Goal: Transaction & Acquisition: Purchase product/service

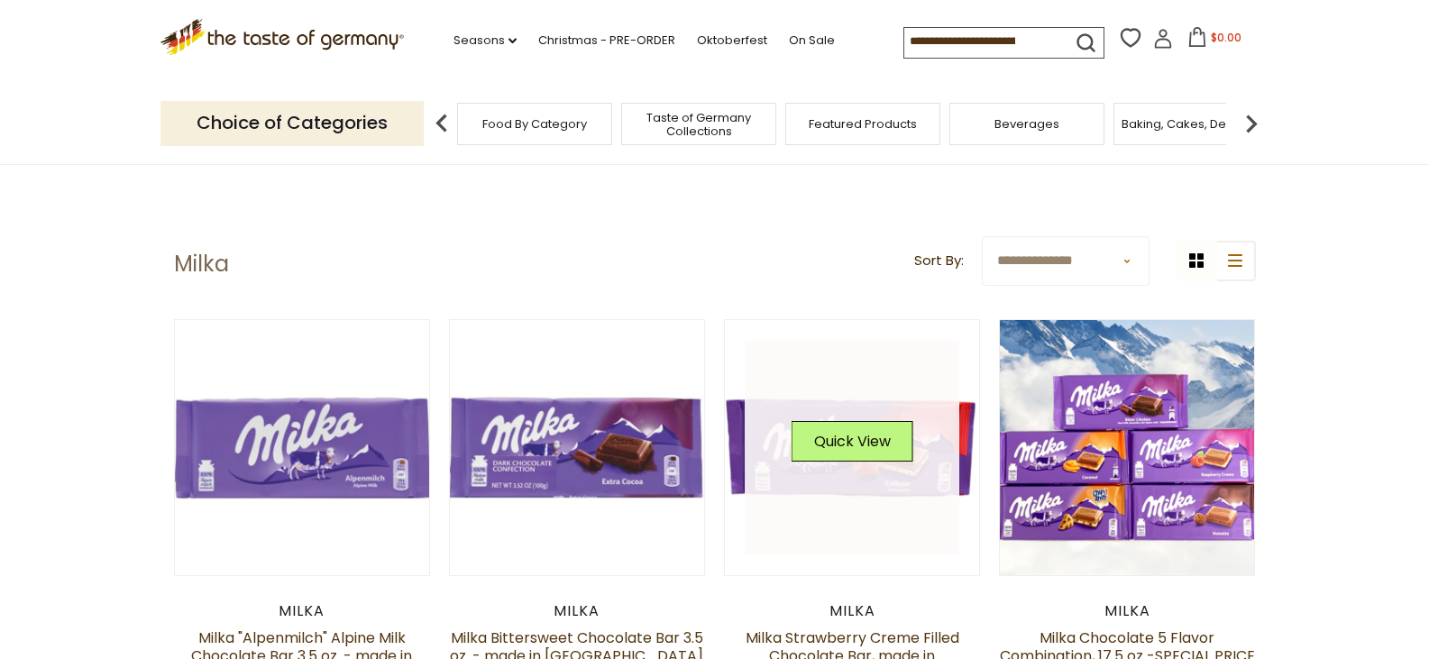
scroll to position [180, 0]
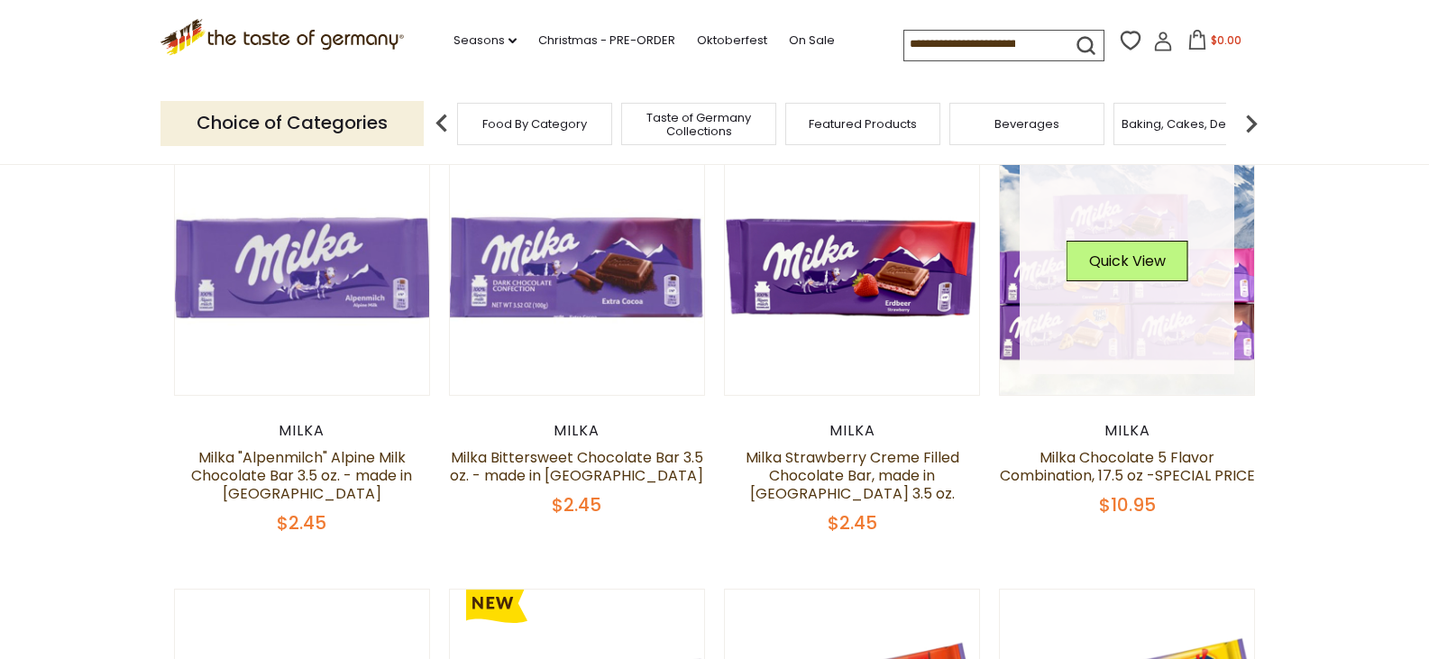
click at [1112, 338] on link at bounding box center [1127, 268] width 215 height 215
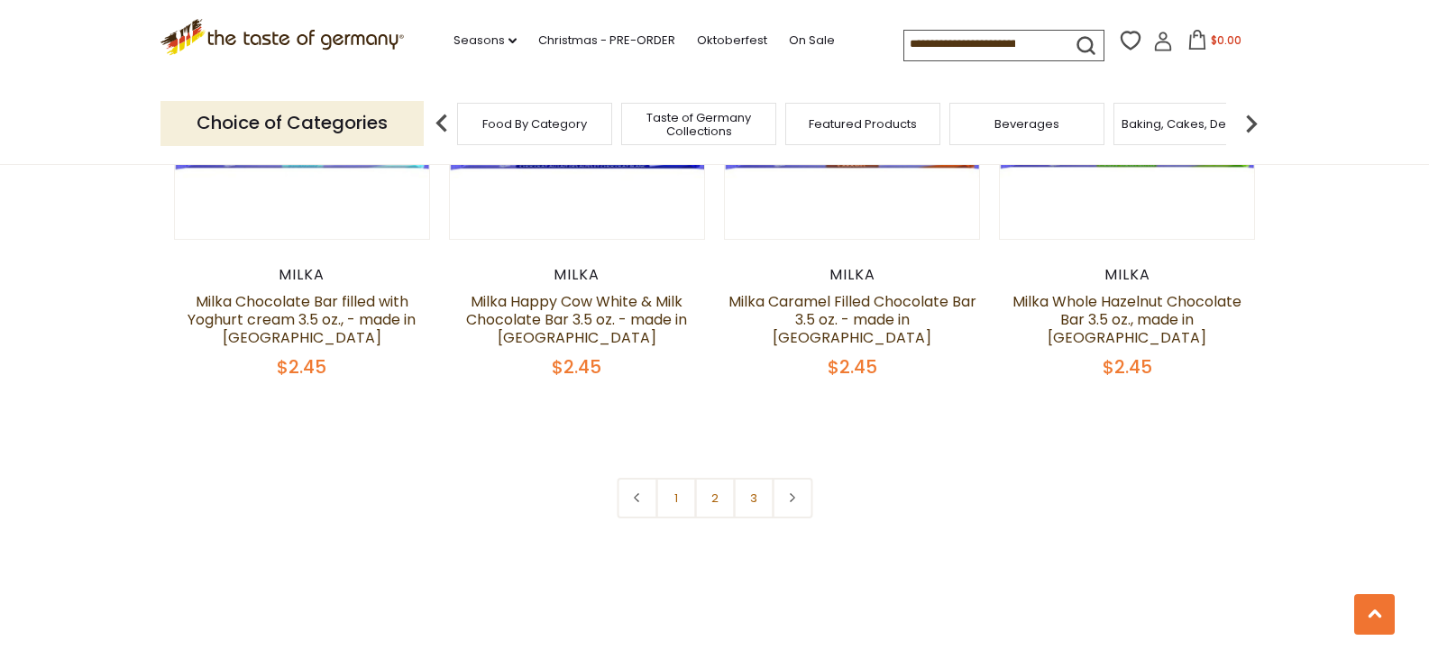
scroll to position [3968, 0]
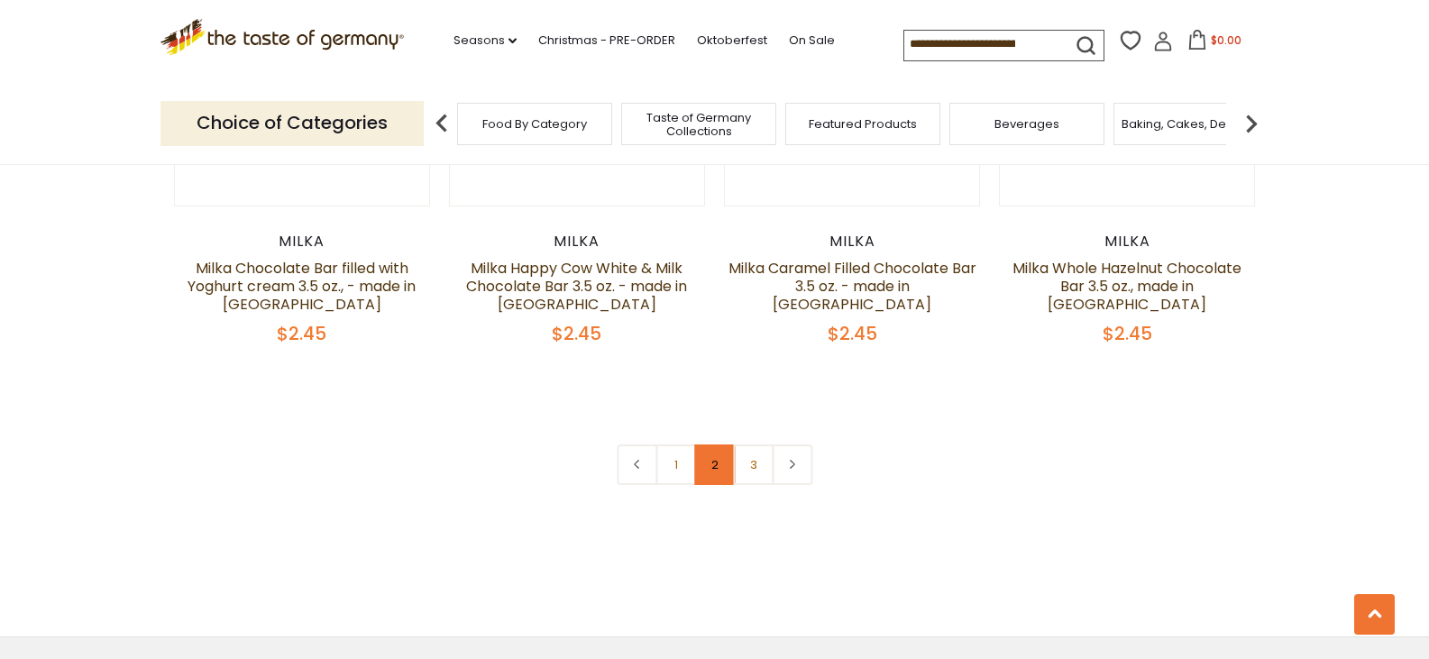
click at [713, 452] on link "2" at bounding box center [714, 465] width 41 height 41
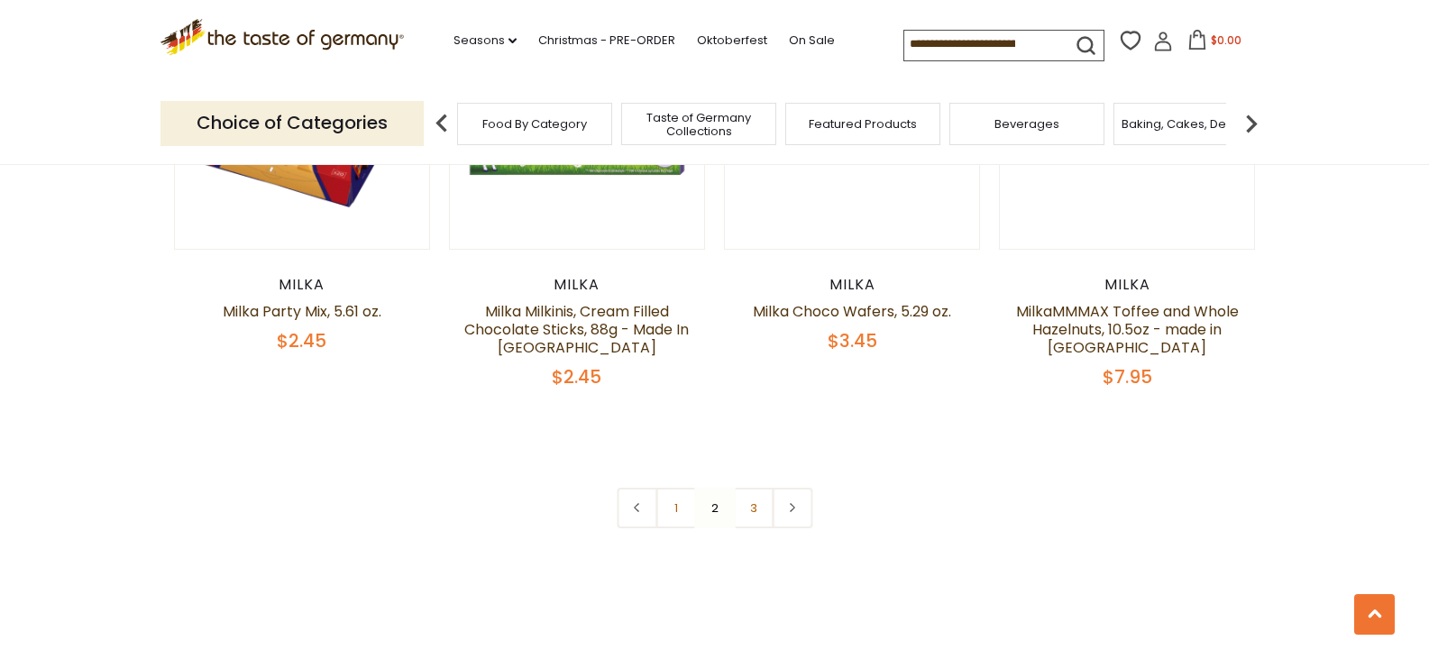
scroll to position [3934, 0]
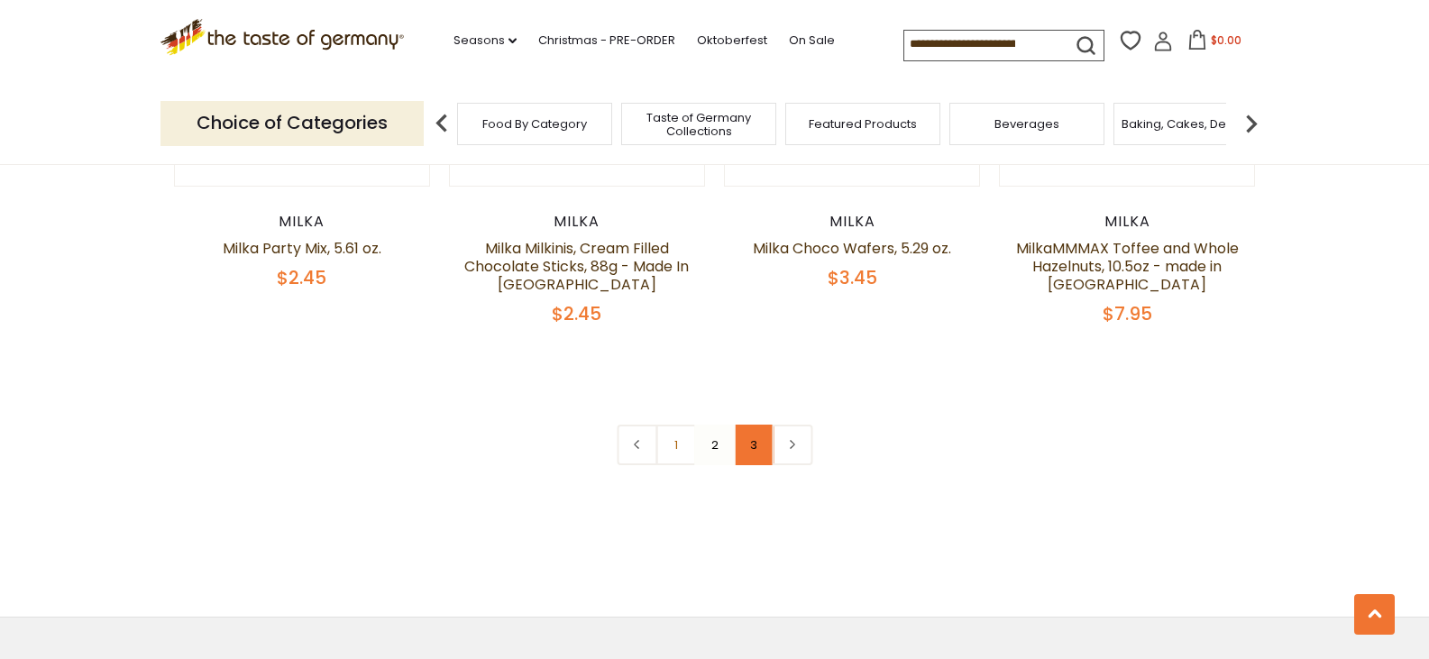
click at [750, 449] on link "3" at bounding box center [753, 445] width 41 height 41
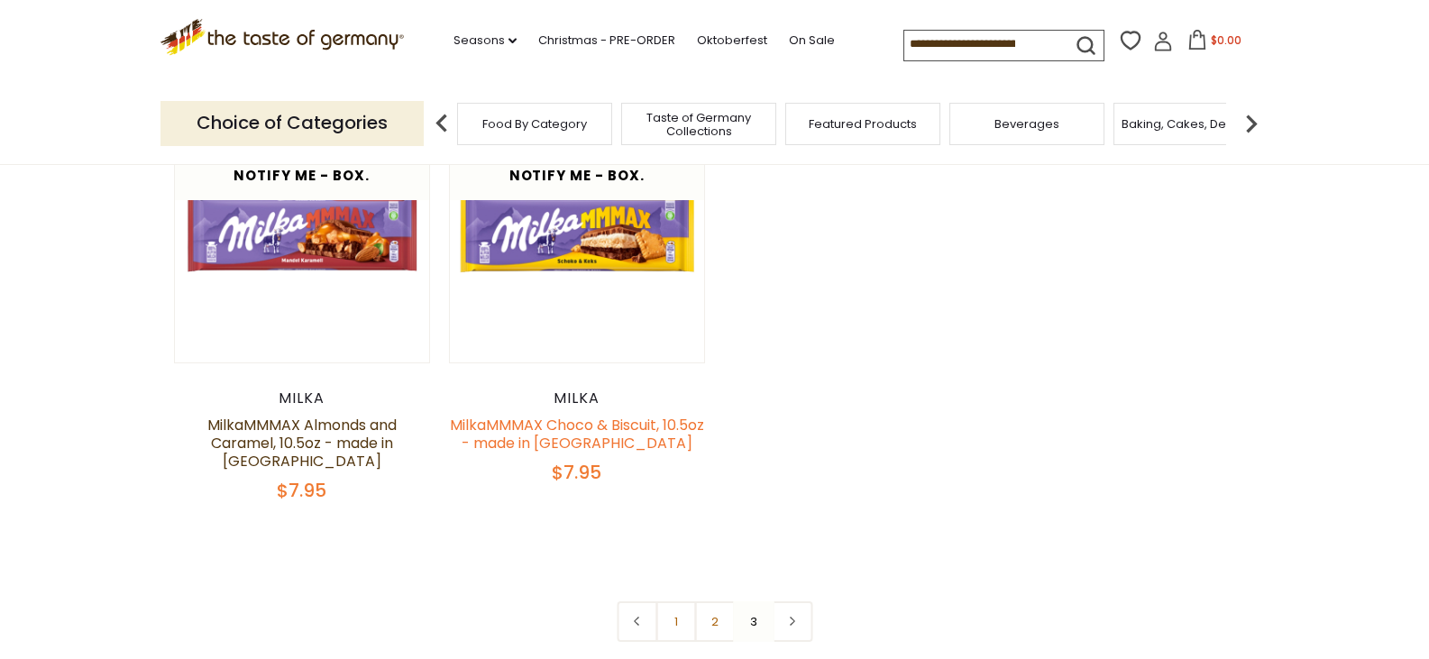
scroll to position [56, 0]
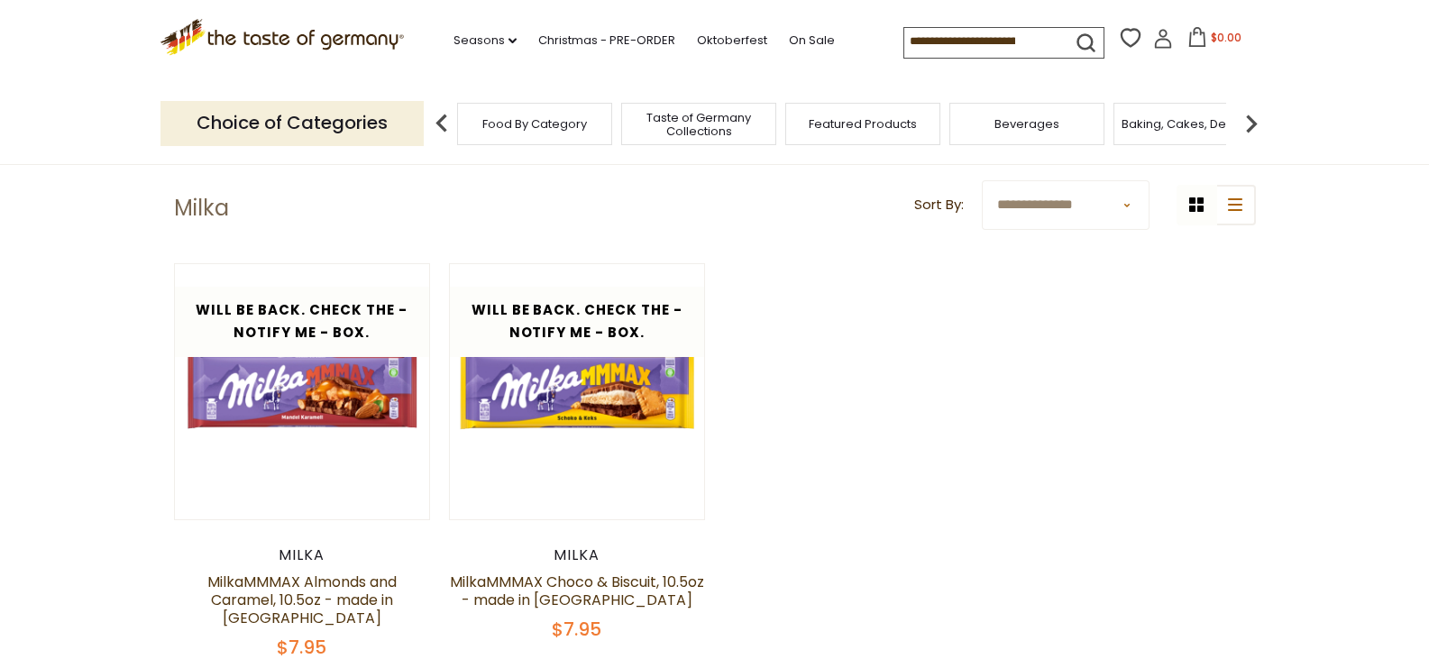
click at [966, 49] on input at bounding box center [981, 40] width 152 height 25
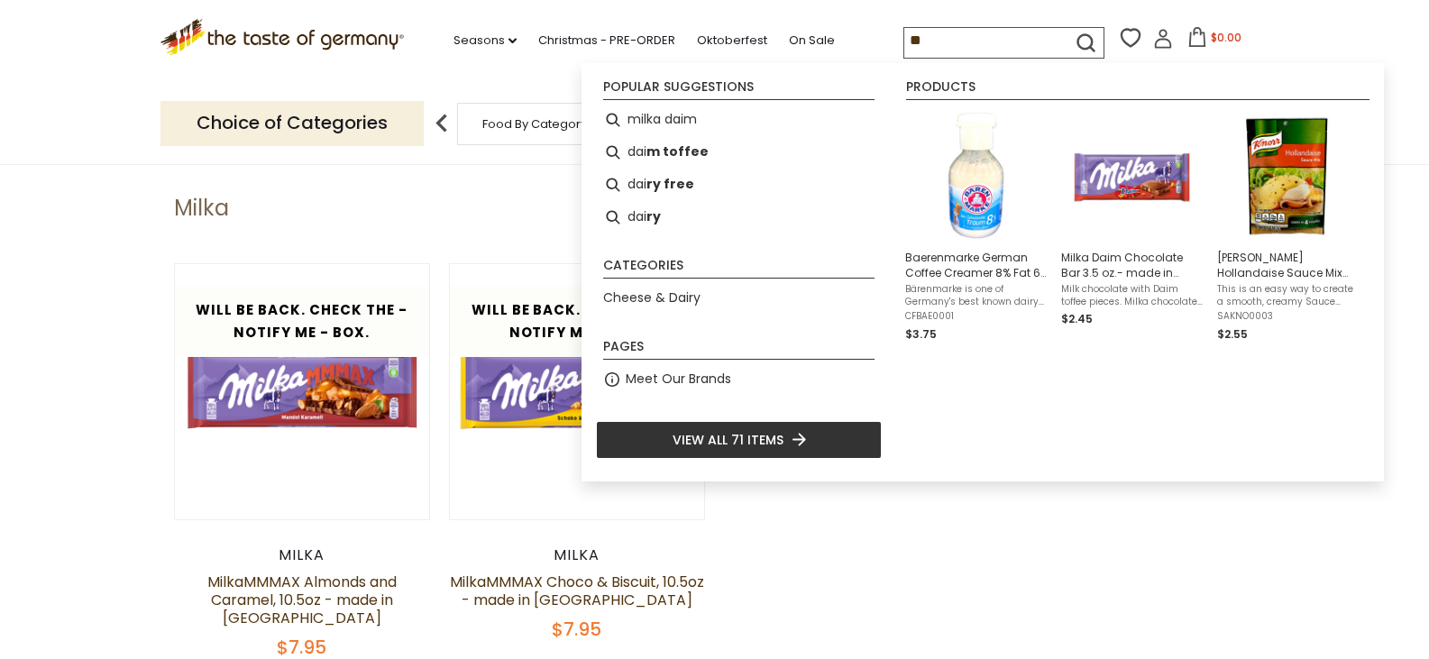
type input "*"
type input "***"
click at [1111, 226] on img "Milka Daim Chocolate Bar 3.5 oz.- made in Germany" at bounding box center [1132, 176] width 131 height 131
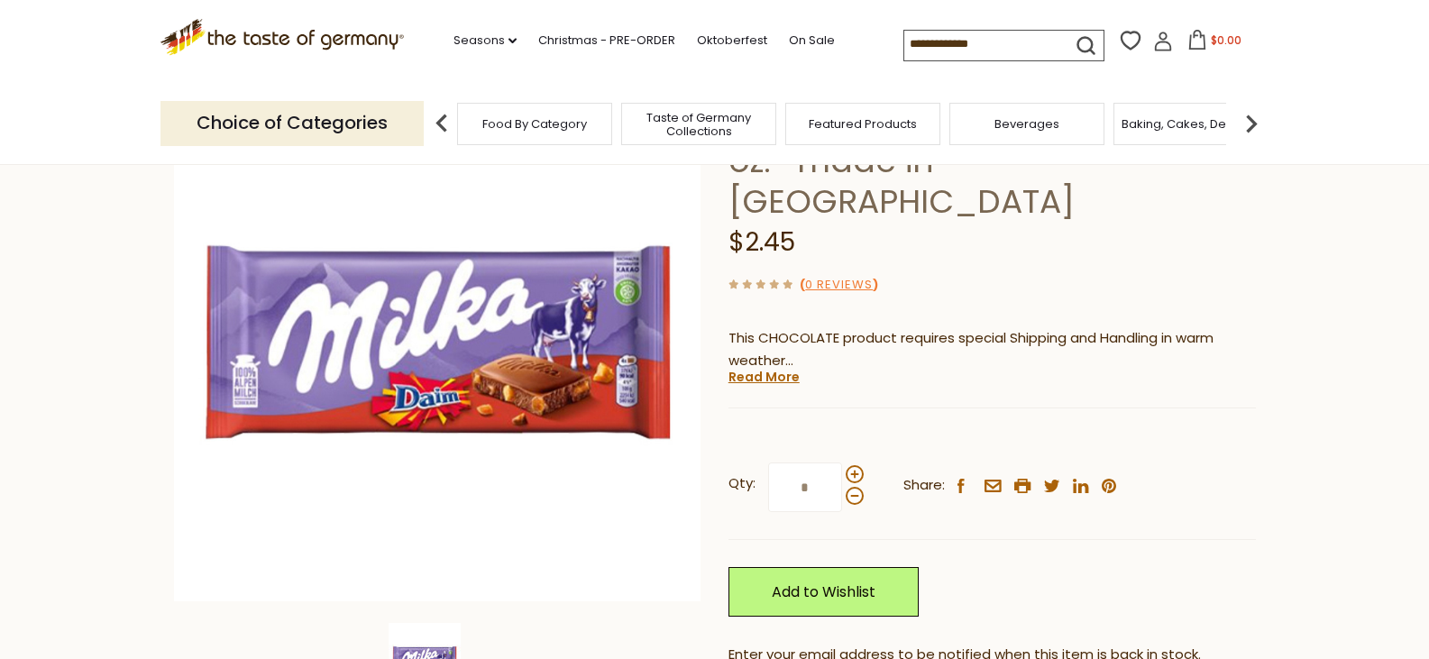
scroll to position [180, 0]
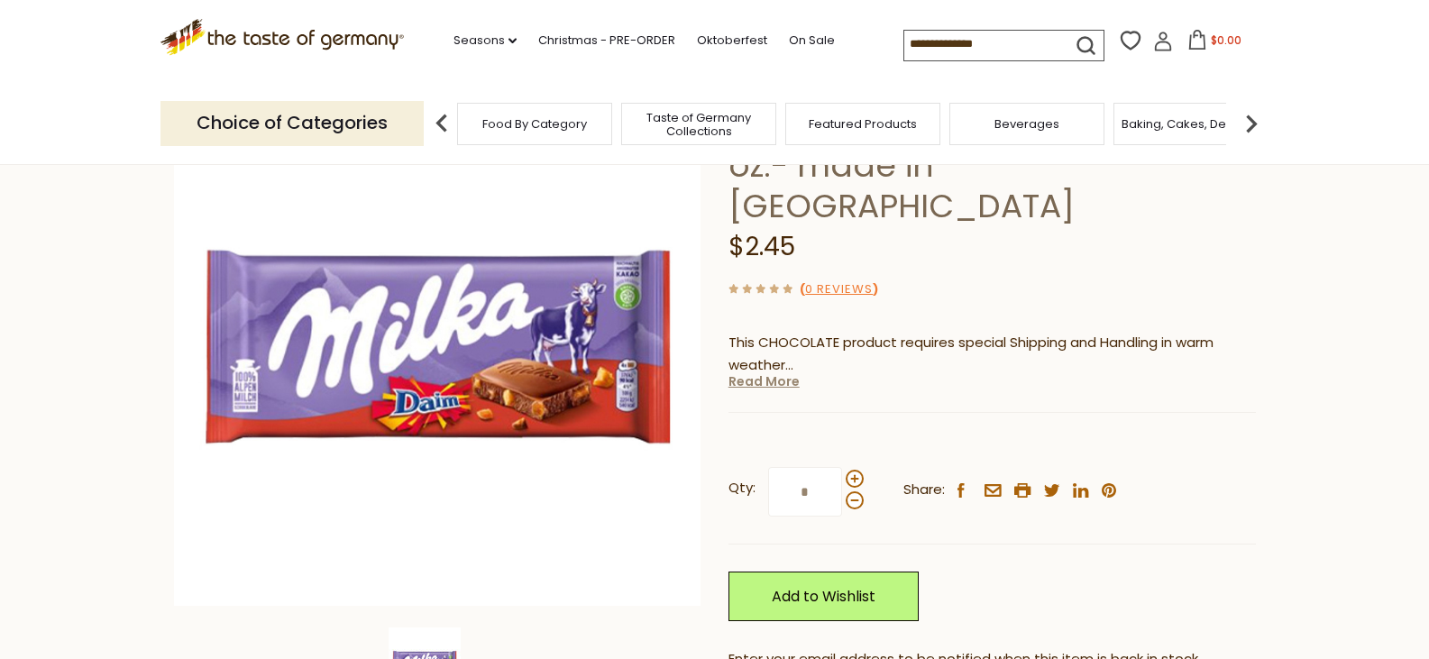
click at [743, 372] on link "Read More" at bounding box center [764, 381] width 71 height 18
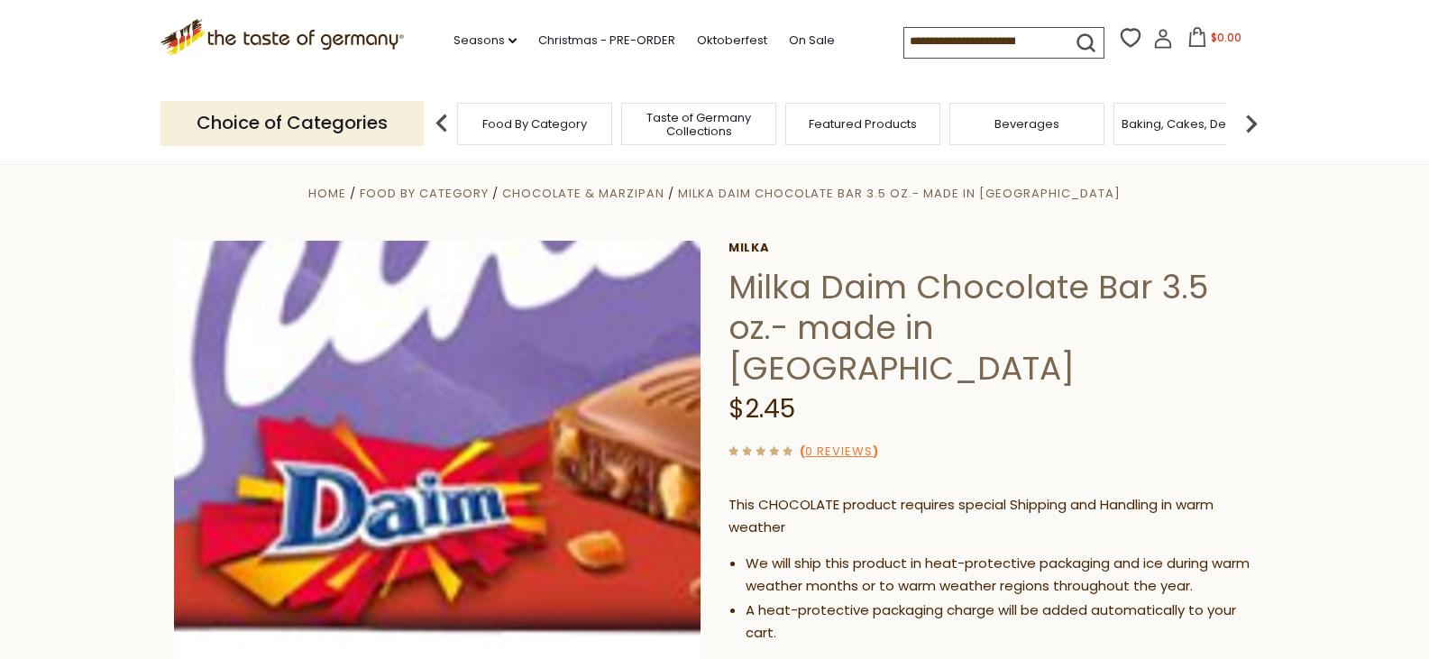
scroll to position [0, 0]
